Goal: Check status: Check status

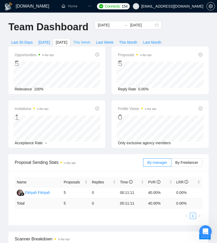
click at [82, 43] on span "This Week" at bounding box center [81, 43] width 17 height 6
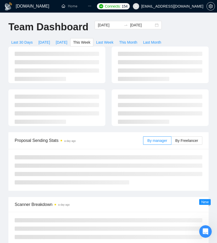
type input "2025-09-28"
click at [67, 42] on span "[DATE]" at bounding box center [62, 43] width 12 height 6
type input "[DATE]"
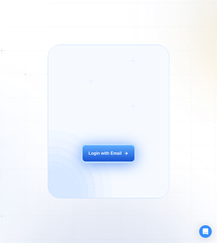
click at [110, 154] on div "Login with Email" at bounding box center [104, 154] width 33 height 6
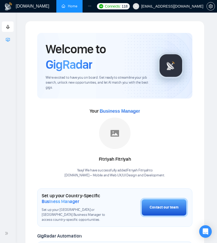
click at [11, 42] on div "Academy" at bounding box center [8, 39] width 12 height 10
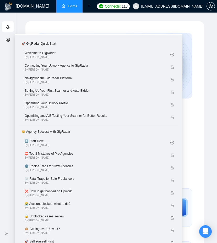
click at [8, 39] on icon "fund-projection-screen" at bounding box center [8, 40] width 4 height 4
click at [6, 38] on icon "fund-projection-screen" at bounding box center [8, 40] width 4 height 4
click at [7, 40] on icon "fund-projection-screen" at bounding box center [8, 40] width 4 height 4
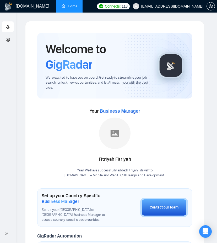
click at [73, 8] on link "Home" at bounding box center [69, 6] width 16 height 4
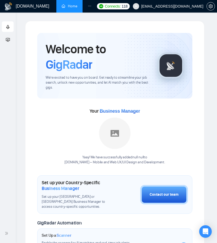
click at [8, 38] on icon "fund-projection-screen" at bounding box center [8, 40] width 4 height 4
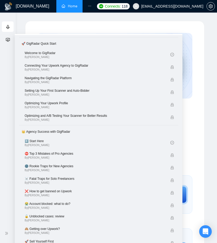
click at [8, 38] on icon "fund-projection-screen" at bounding box center [8, 40] width 4 height 4
click at [10, 32] on ul "Getting Started Academy" at bounding box center [8, 33] width 16 height 26
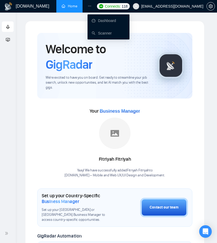
click at [89, 5] on icon "ellipsis" at bounding box center [90, 6] width 4 height 4
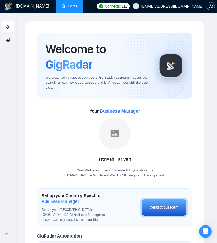
click at [209, 7] on icon "setting" at bounding box center [210, 6] width 4 height 4
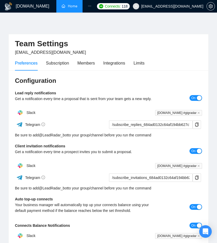
click at [21, 6] on h1 "[DOMAIN_NAME]" at bounding box center [32, 6] width 33 height 13
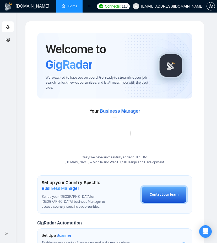
click at [68, 8] on link "Home" at bounding box center [69, 6] width 16 height 4
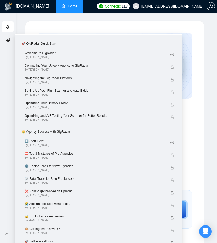
click at [90, 4] on icon "ellipsis" at bounding box center [90, 6] width 4 height 4
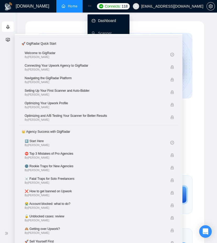
click at [99, 22] on link "Dashboard" at bounding box center [104, 21] width 24 height 4
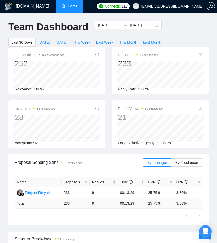
click at [59, 42] on span "[DATE]" at bounding box center [62, 43] width 12 height 6
type input "[DATE]"
